Goal: Information Seeking & Learning: Find specific page/section

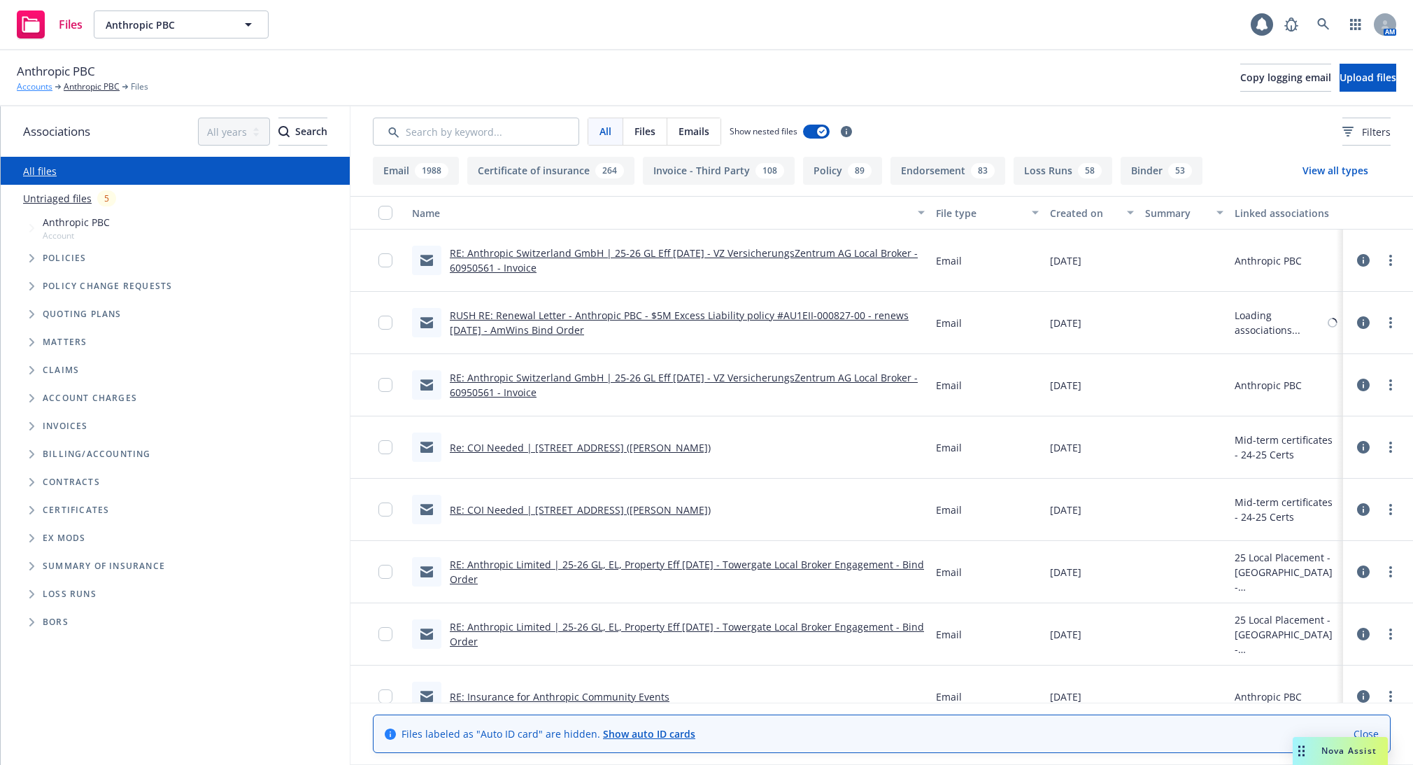
click at [28, 84] on link "Accounts" at bounding box center [35, 86] width 36 height 13
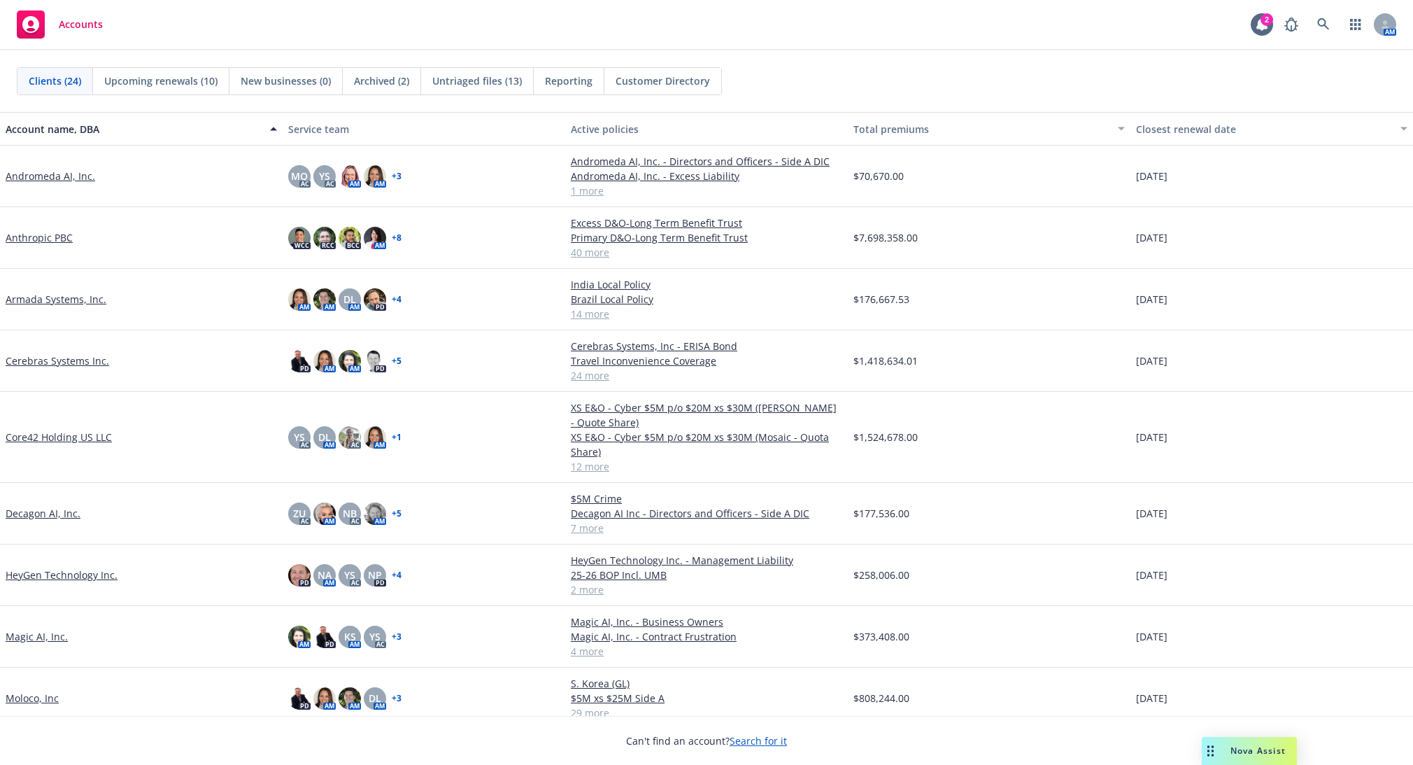
click at [31, 181] on link "Andromeda AI, Inc." at bounding box center [51, 176] width 90 height 15
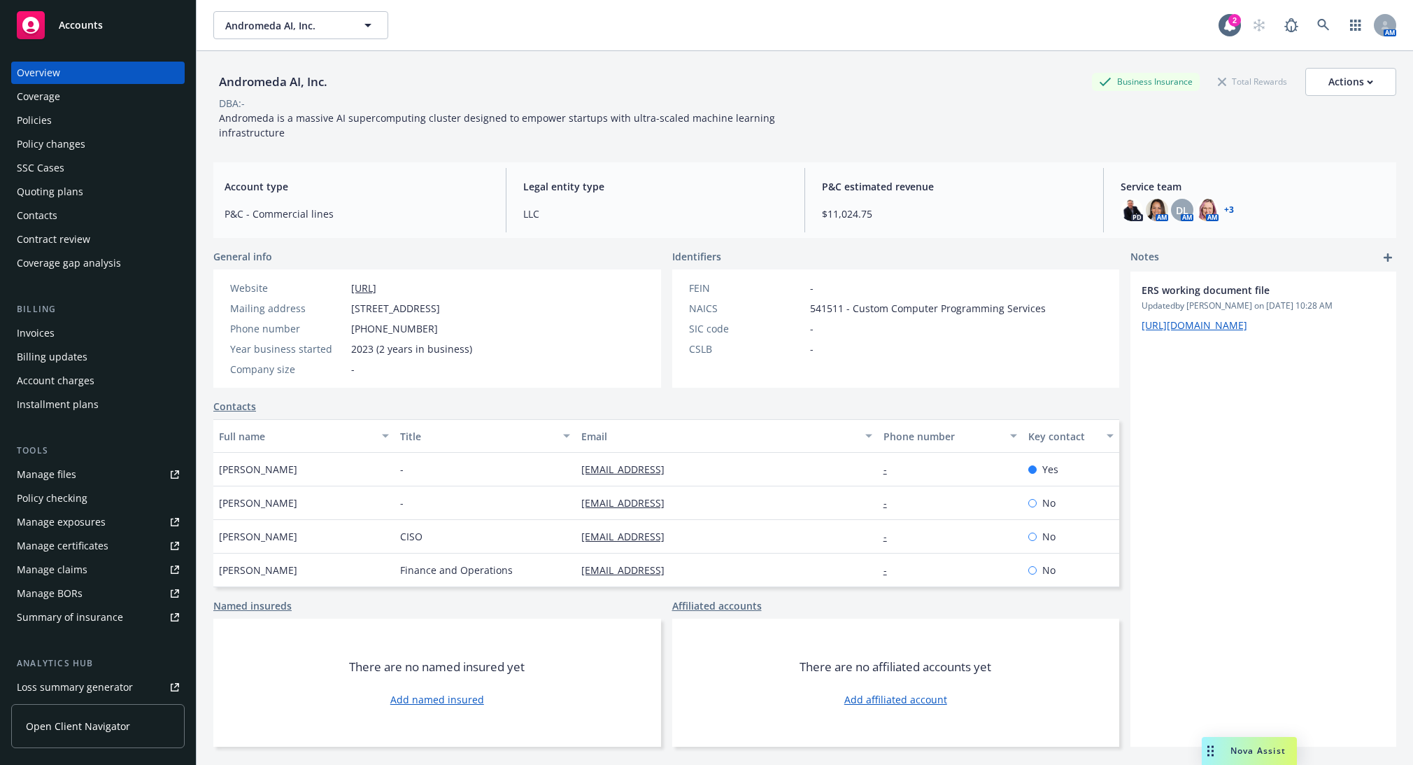
drag, startPoint x: 404, startPoint y: 1, endPoint x: 816, endPoint y: 100, distance: 423.8
click at [816, 100] on div "DBA: -" at bounding box center [804, 103] width 1183 height 15
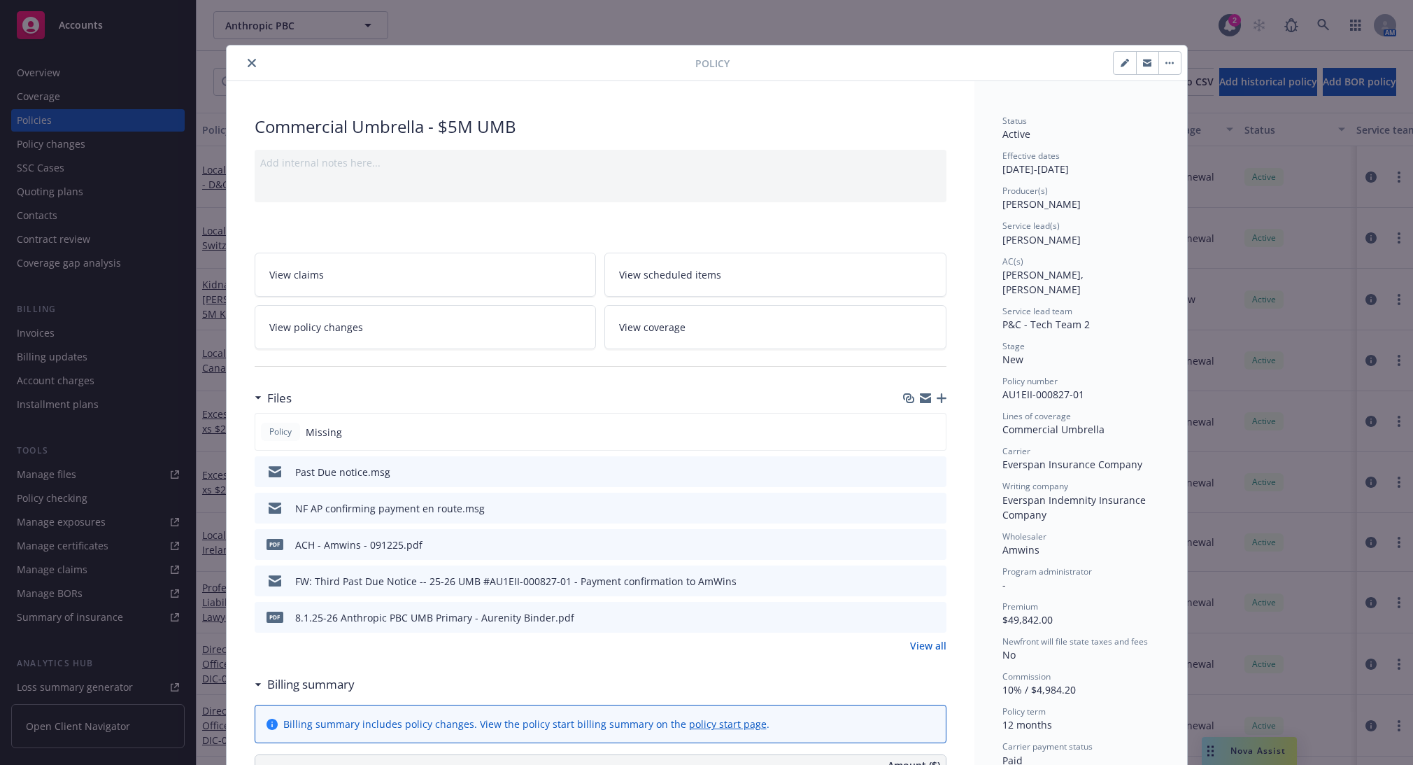
scroll to position [42, 0]
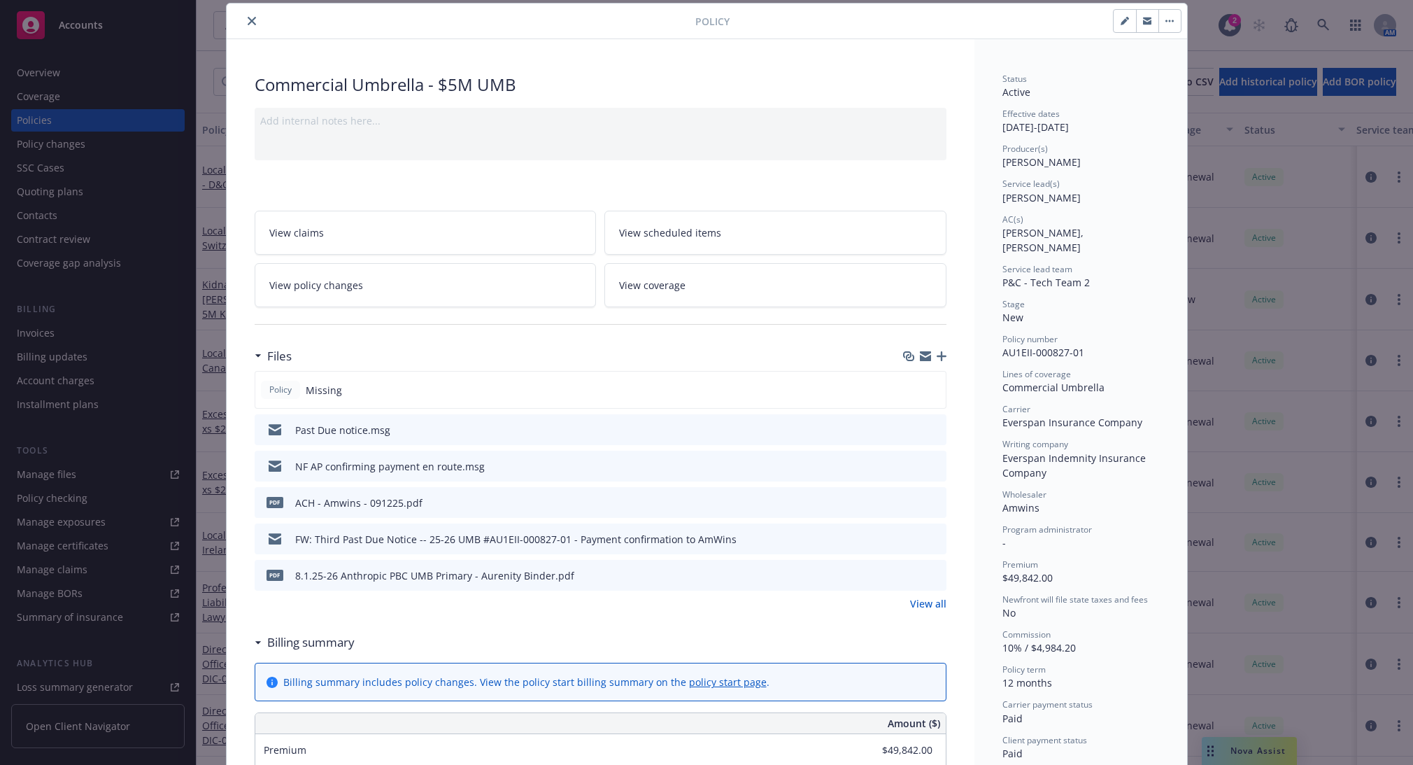
click at [928, 429] on icon "preview file" at bounding box center [933, 429] width 13 height 10
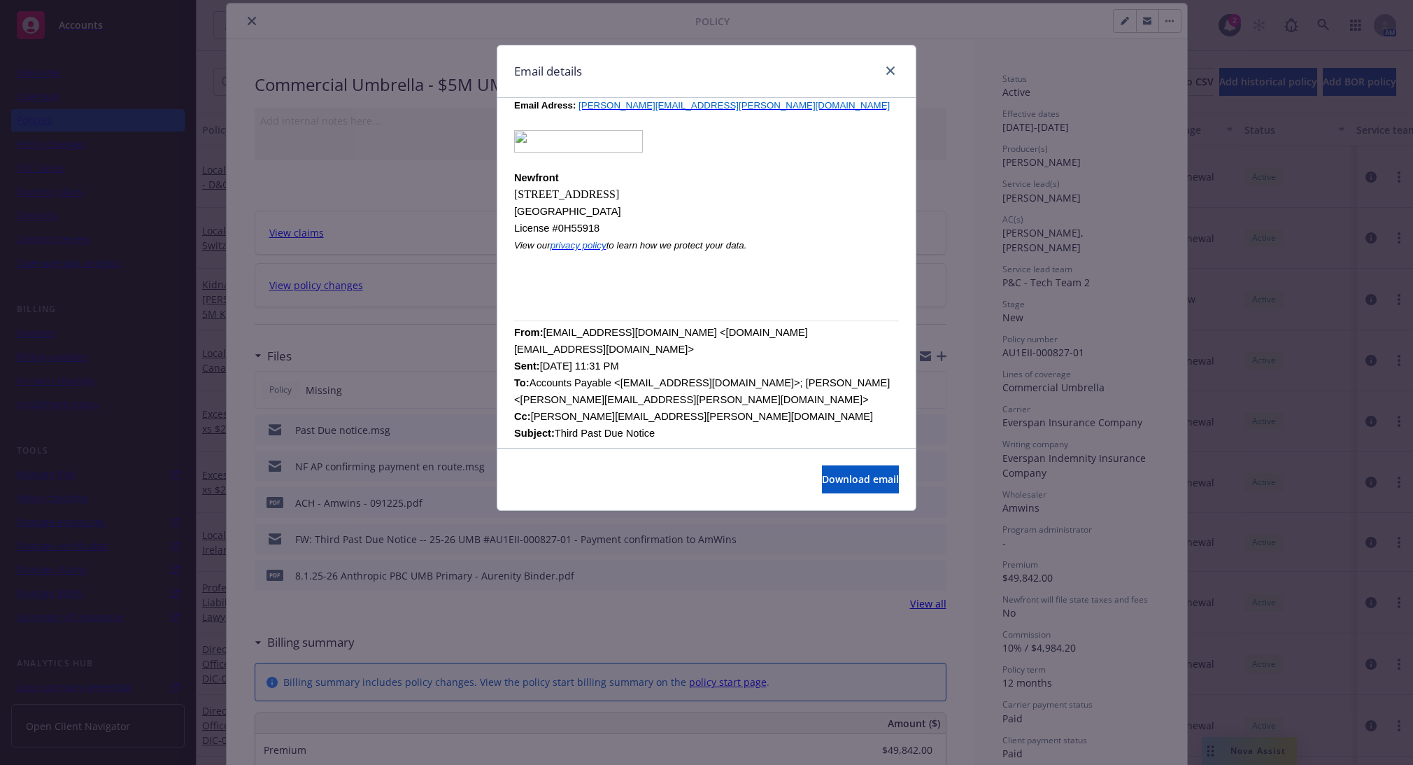
scroll to position [583, 0]
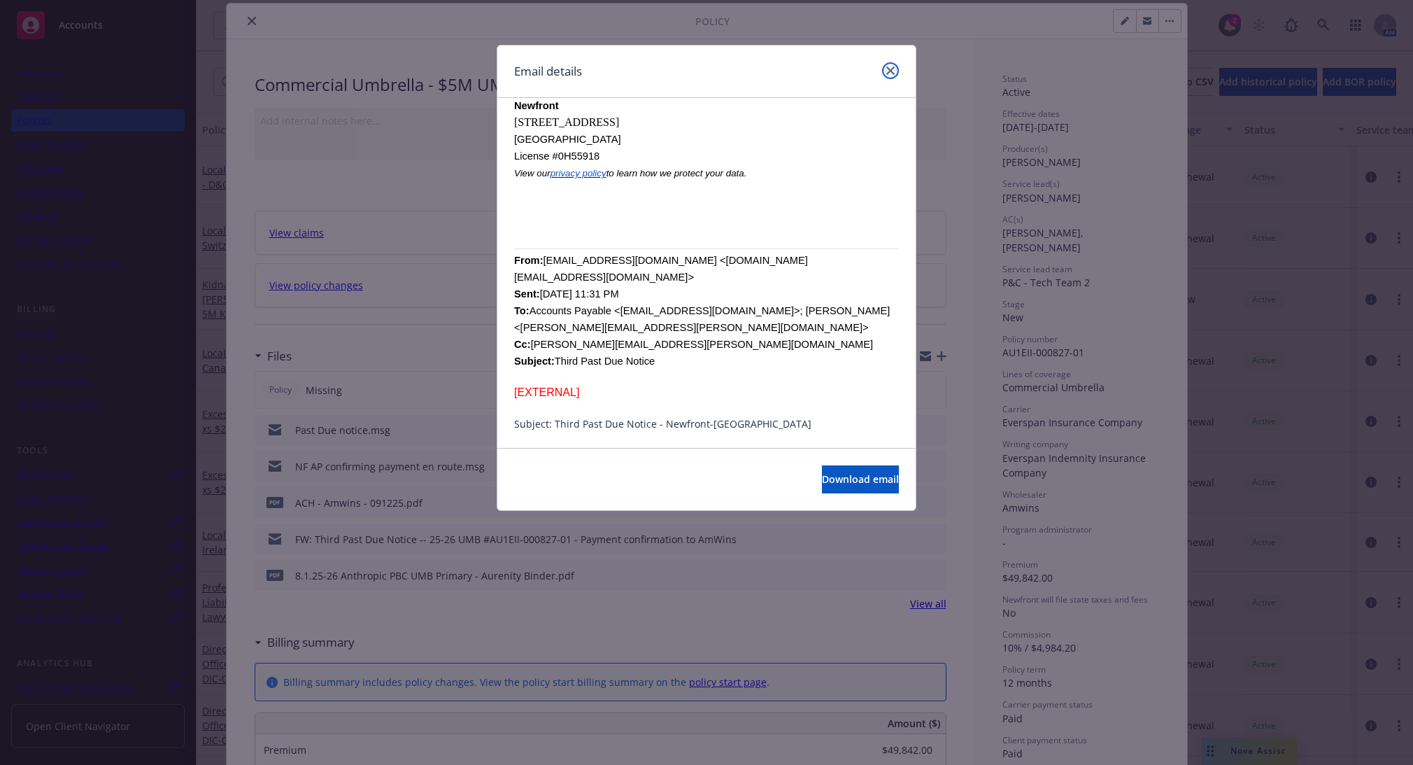
click at [893, 71] on icon "close" at bounding box center [890, 70] width 8 height 8
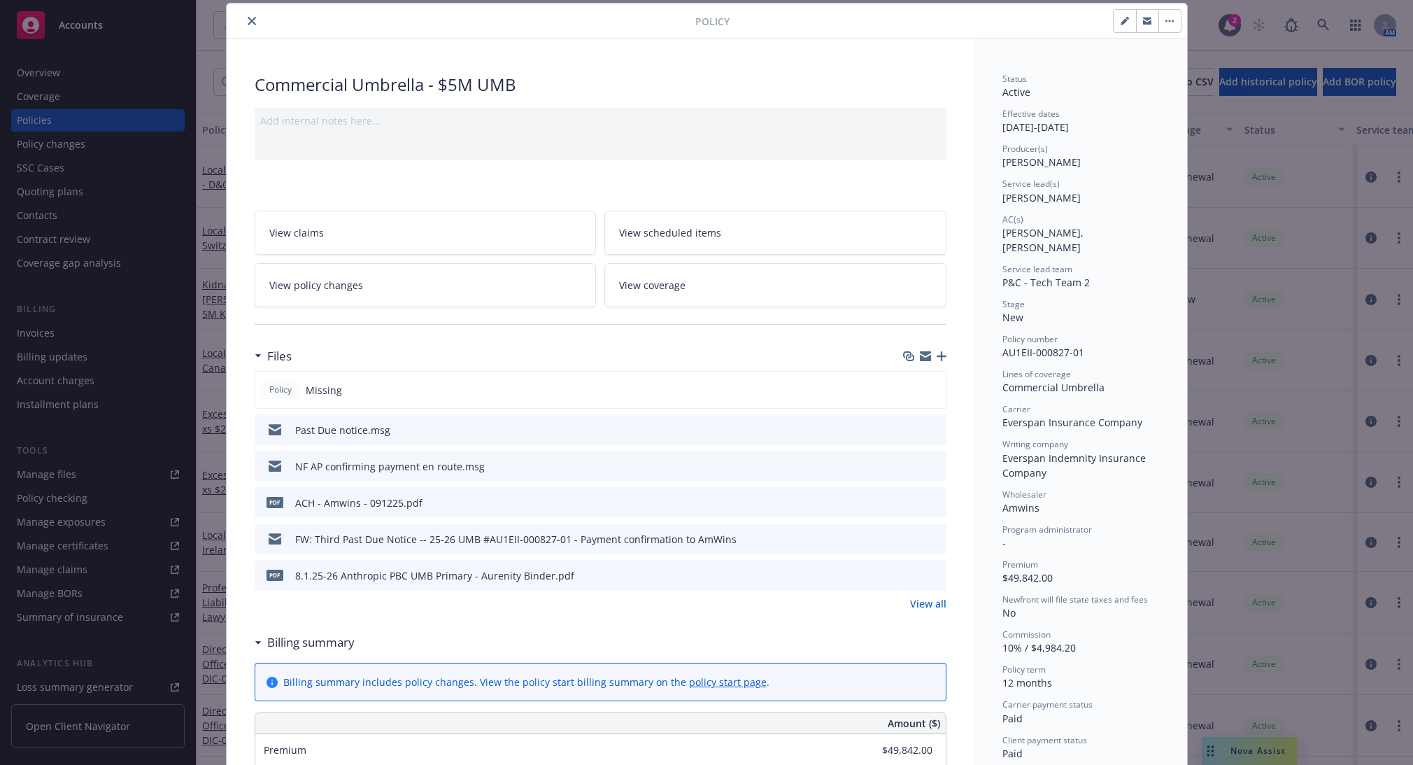
click at [253, 18] on button "close" at bounding box center [251, 21] width 17 height 17
